Goal: Navigation & Orientation: Understand site structure

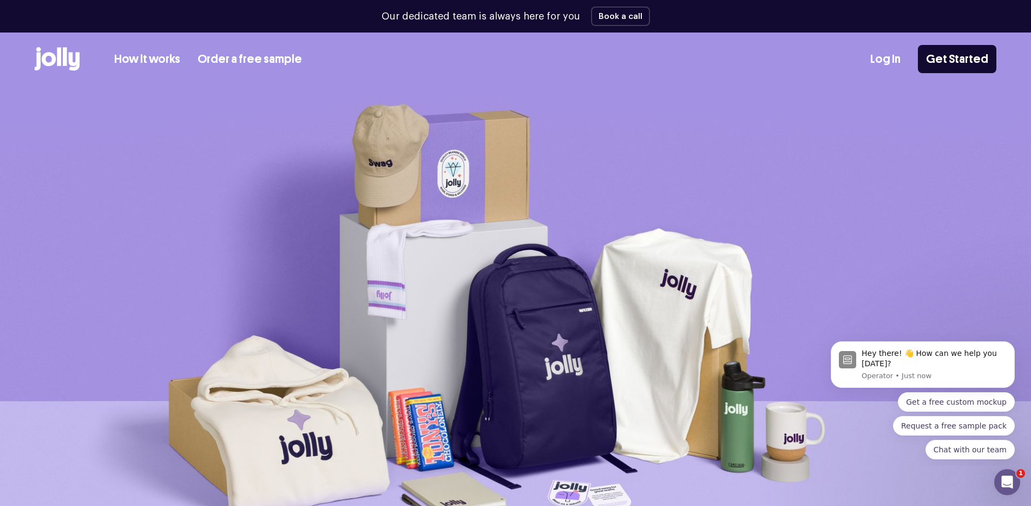
click at [56, 56] on icon at bounding box center [57, 59] width 45 height 24
click at [160, 63] on link "How it works" at bounding box center [147, 59] width 66 height 18
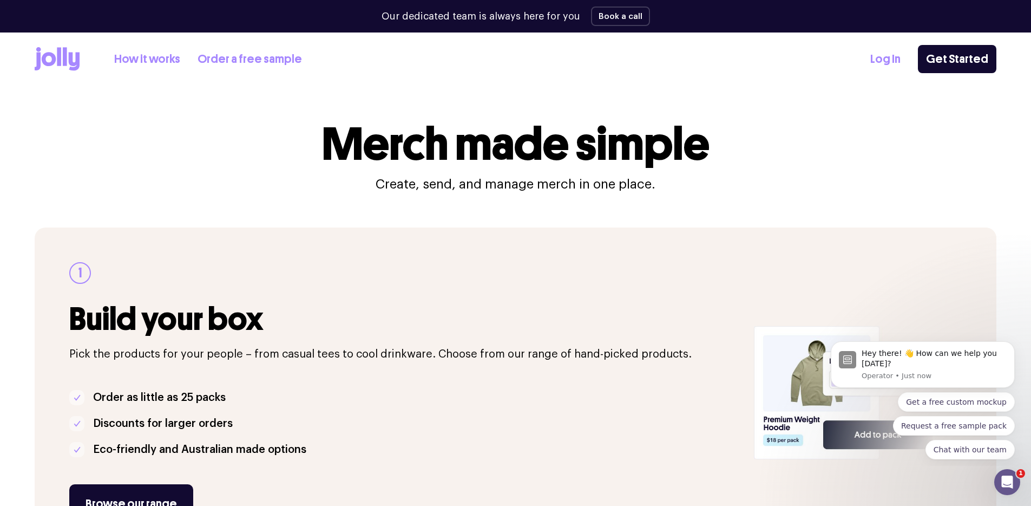
click at [523, 75] on div "How it works Order a free sample Log In Get Started" at bounding box center [516, 58] width 962 height 53
click at [508, 73] on div "How it works Order a free sample Log In Get Started" at bounding box center [516, 58] width 962 height 53
